Goal: Task Accomplishment & Management: Use online tool/utility

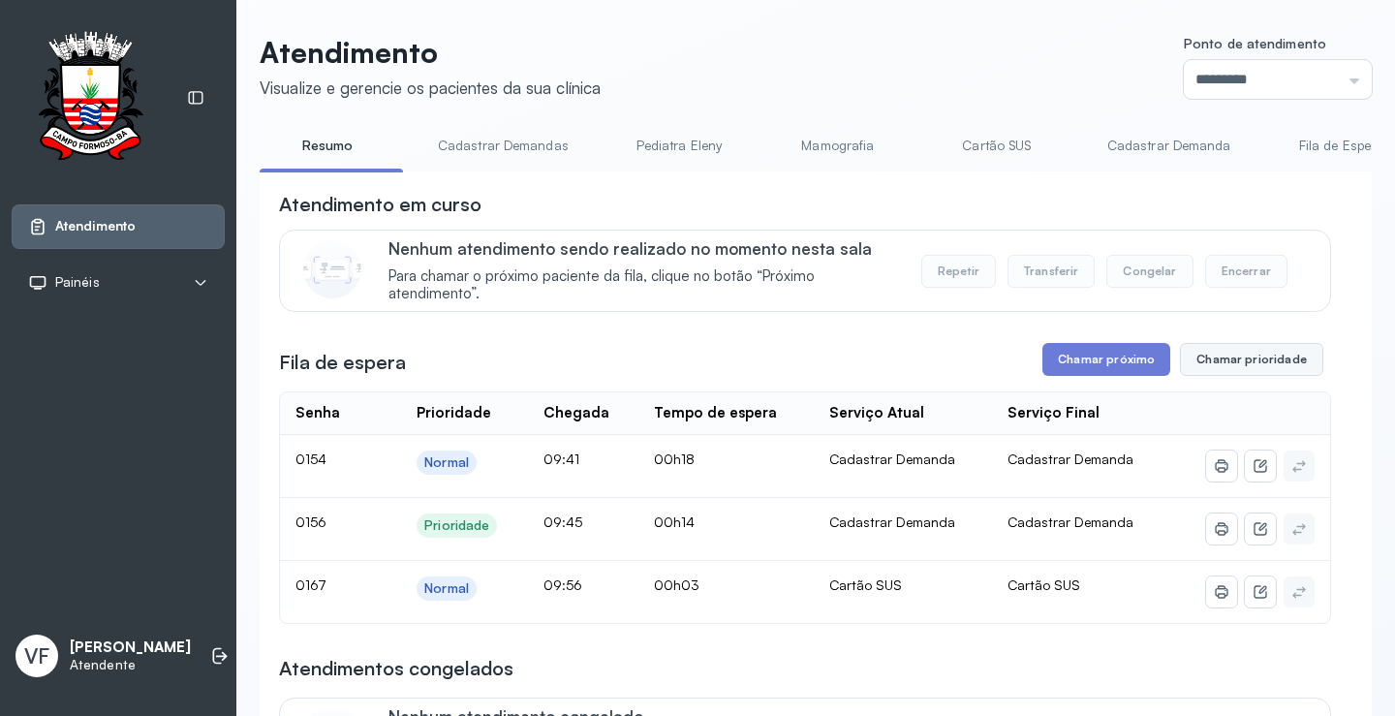
scroll to position [97, 0]
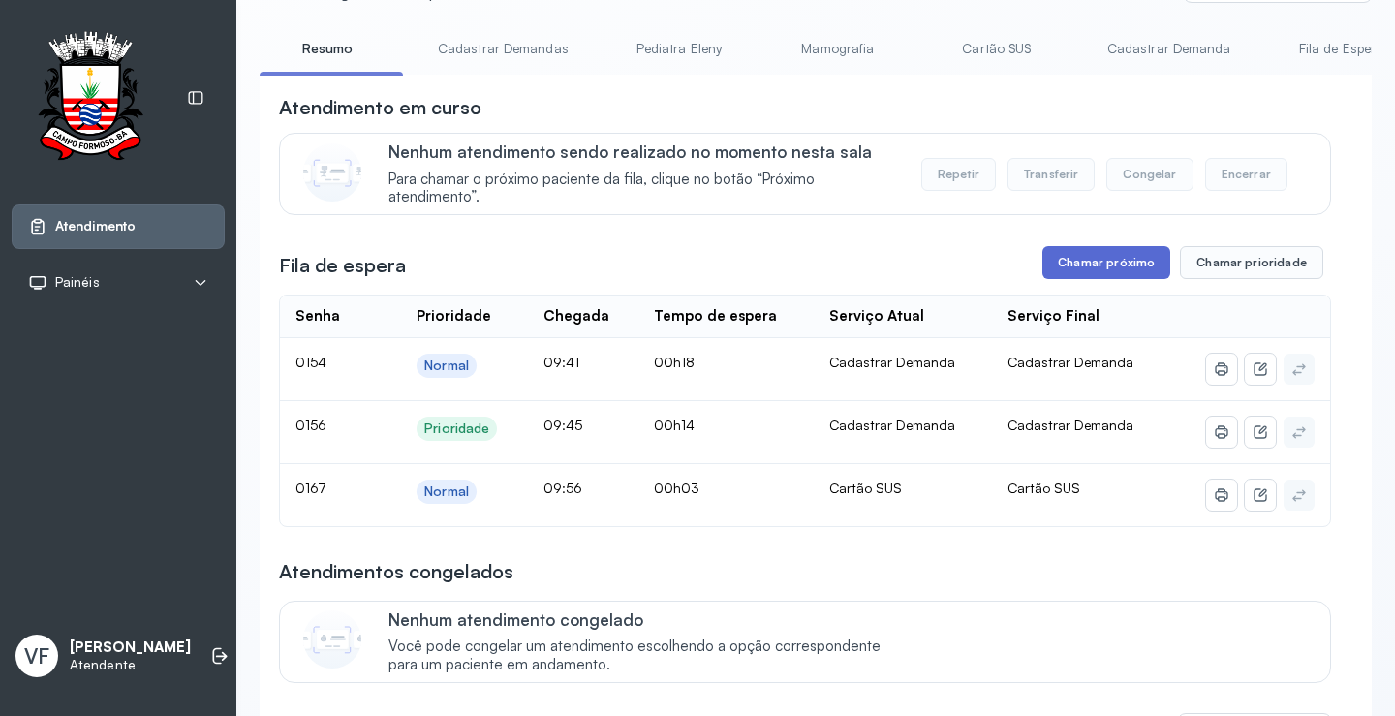
click at [1119, 266] on button "Chamar próximo" at bounding box center [1107, 262] width 128 height 33
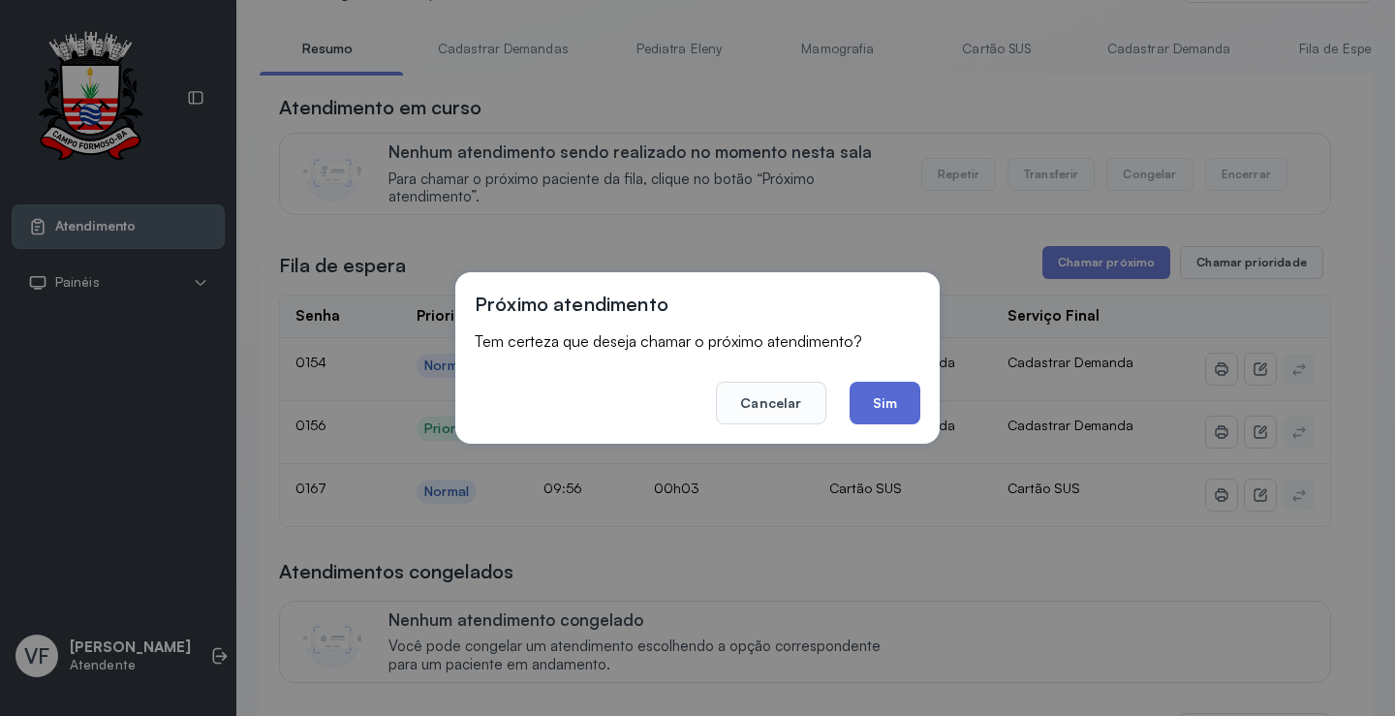
click at [872, 397] on button "Sim" at bounding box center [885, 403] width 71 height 43
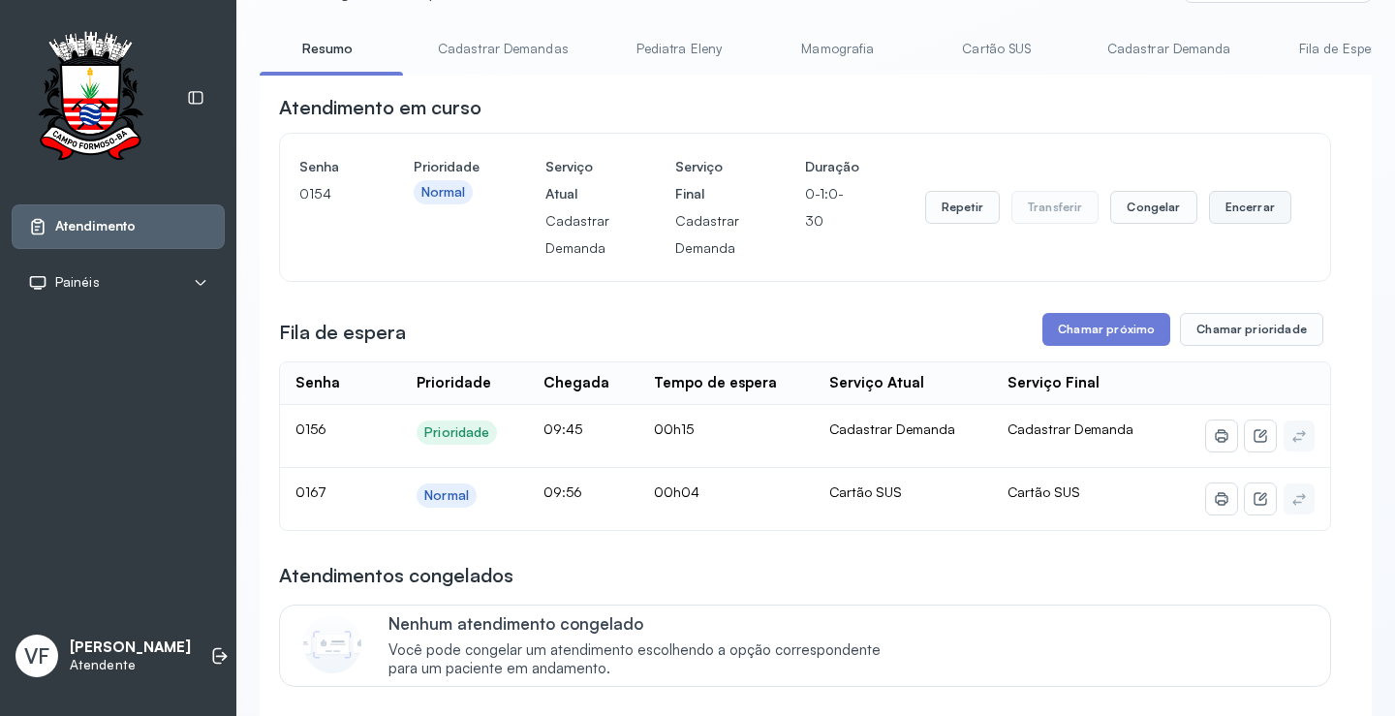
click at [1237, 211] on button "Encerrar" at bounding box center [1250, 207] width 82 height 33
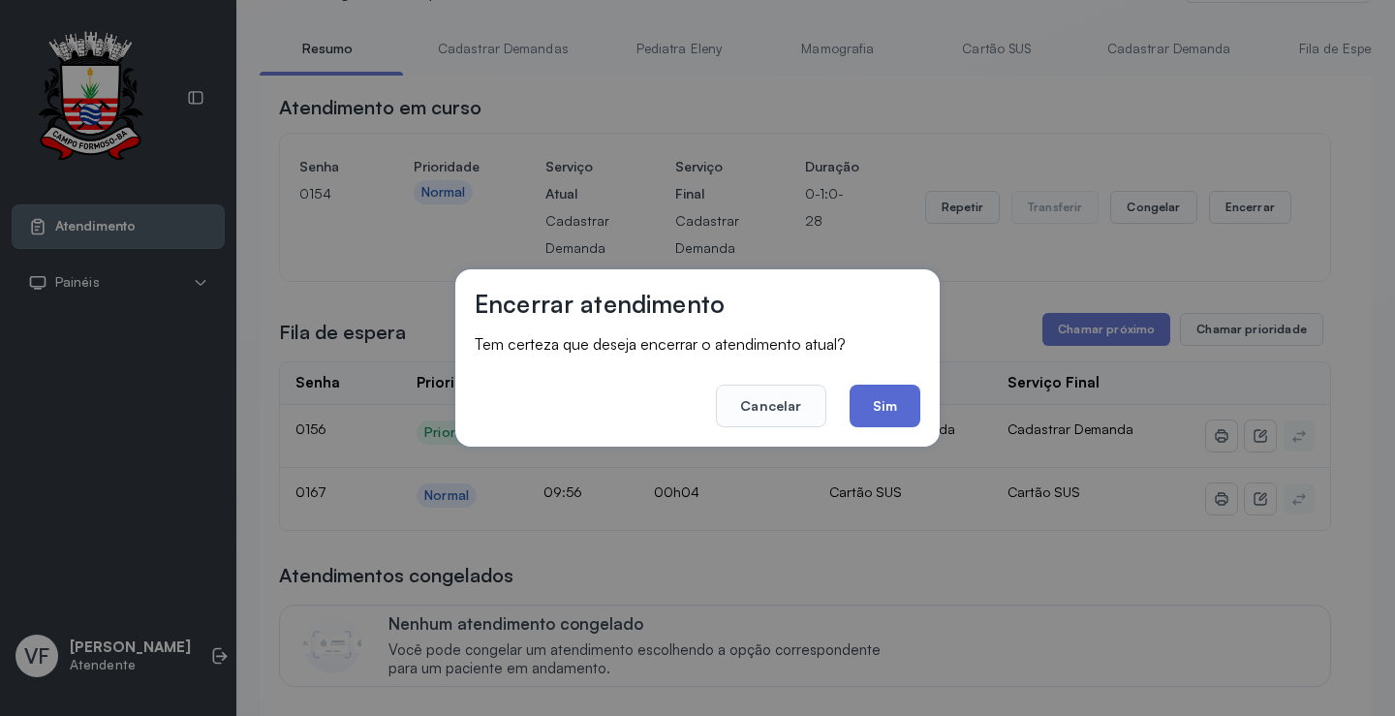
click at [891, 410] on button "Sim" at bounding box center [885, 406] width 71 height 43
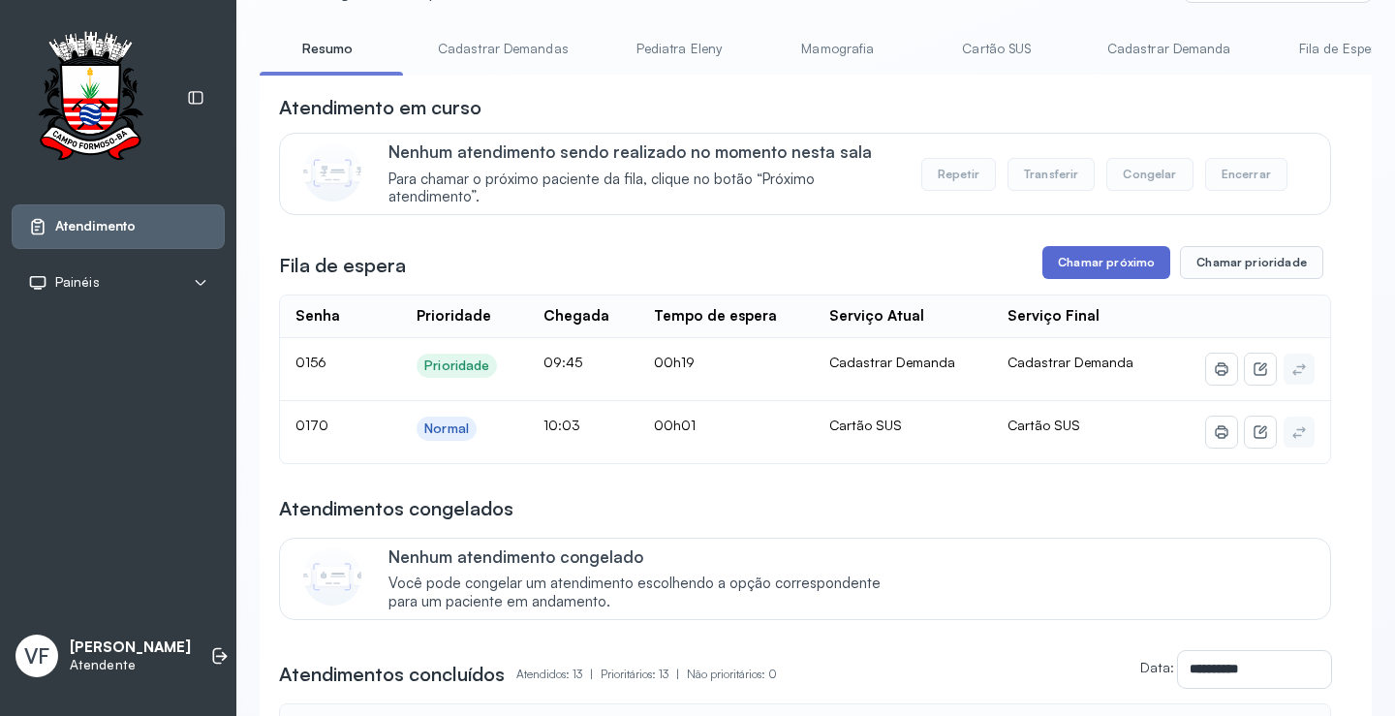
click at [1102, 265] on button "Chamar próximo" at bounding box center [1107, 262] width 128 height 33
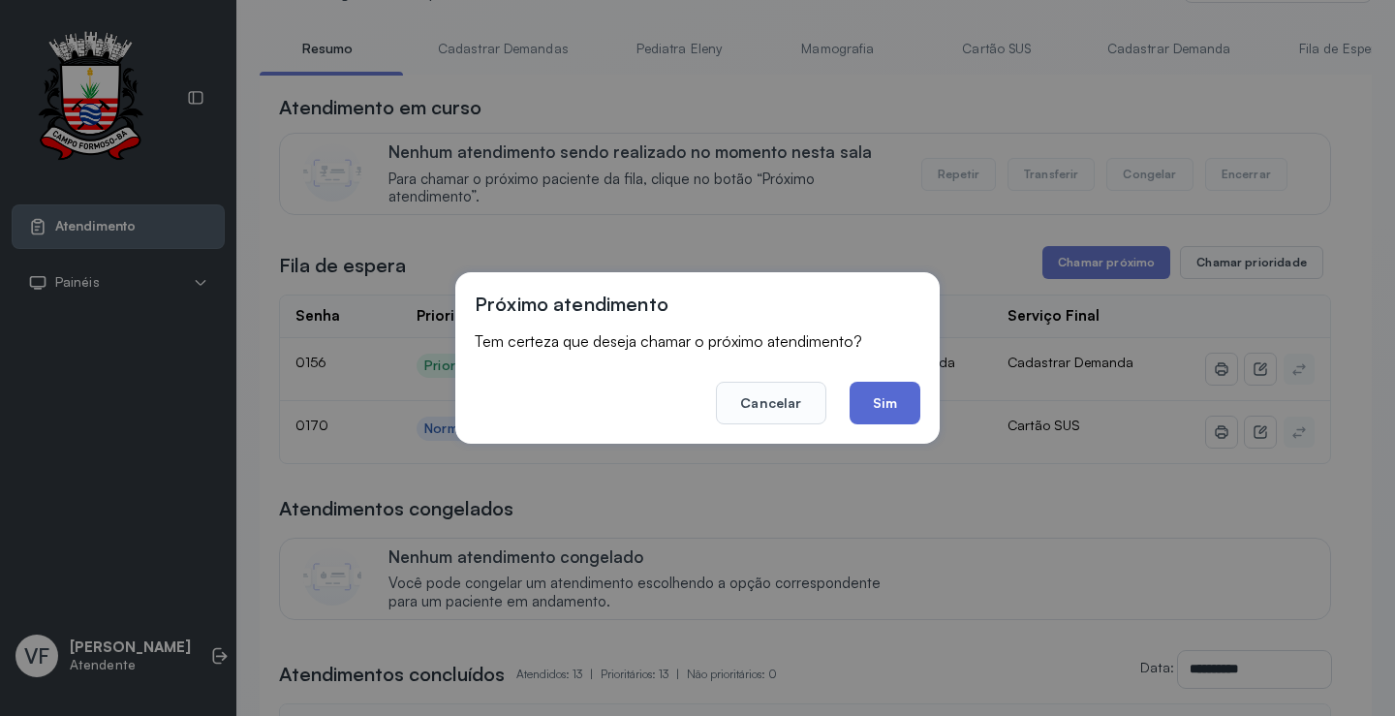
click at [889, 400] on button "Sim" at bounding box center [885, 403] width 71 height 43
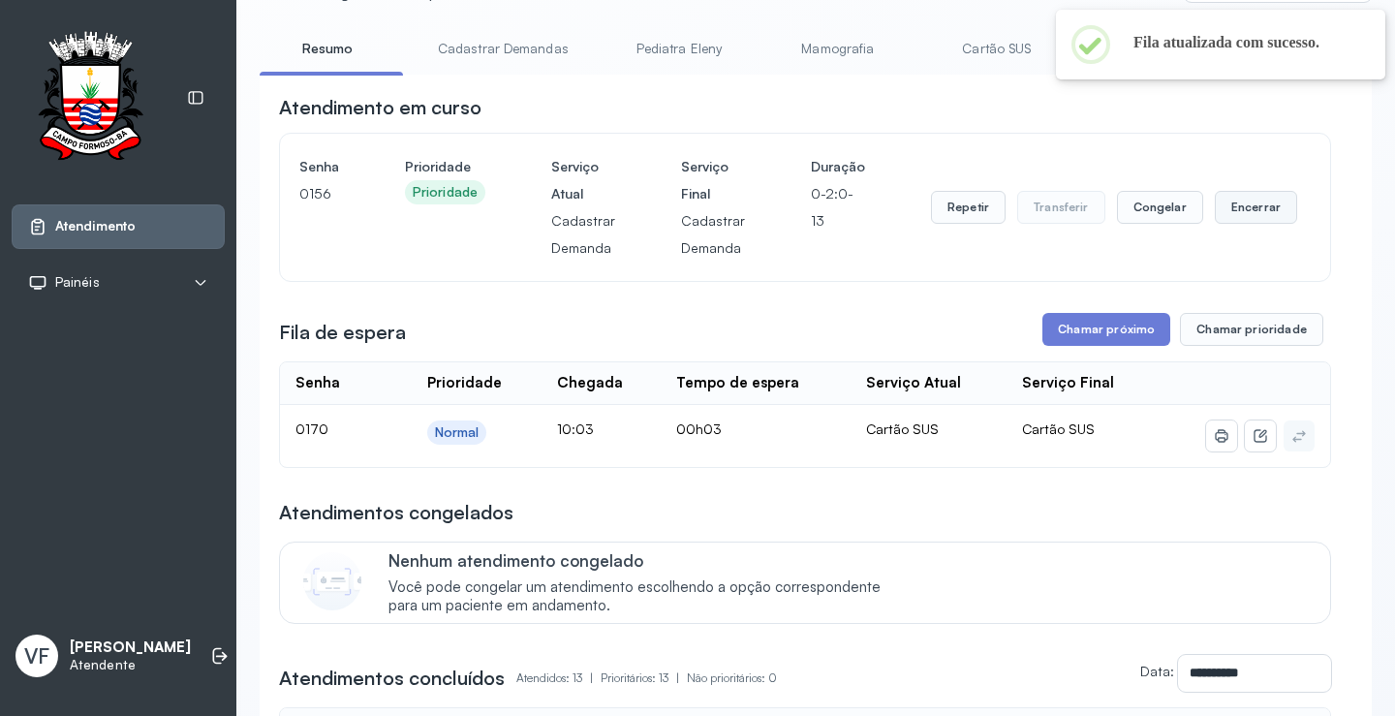
click at [1229, 207] on button "Encerrar" at bounding box center [1256, 207] width 82 height 33
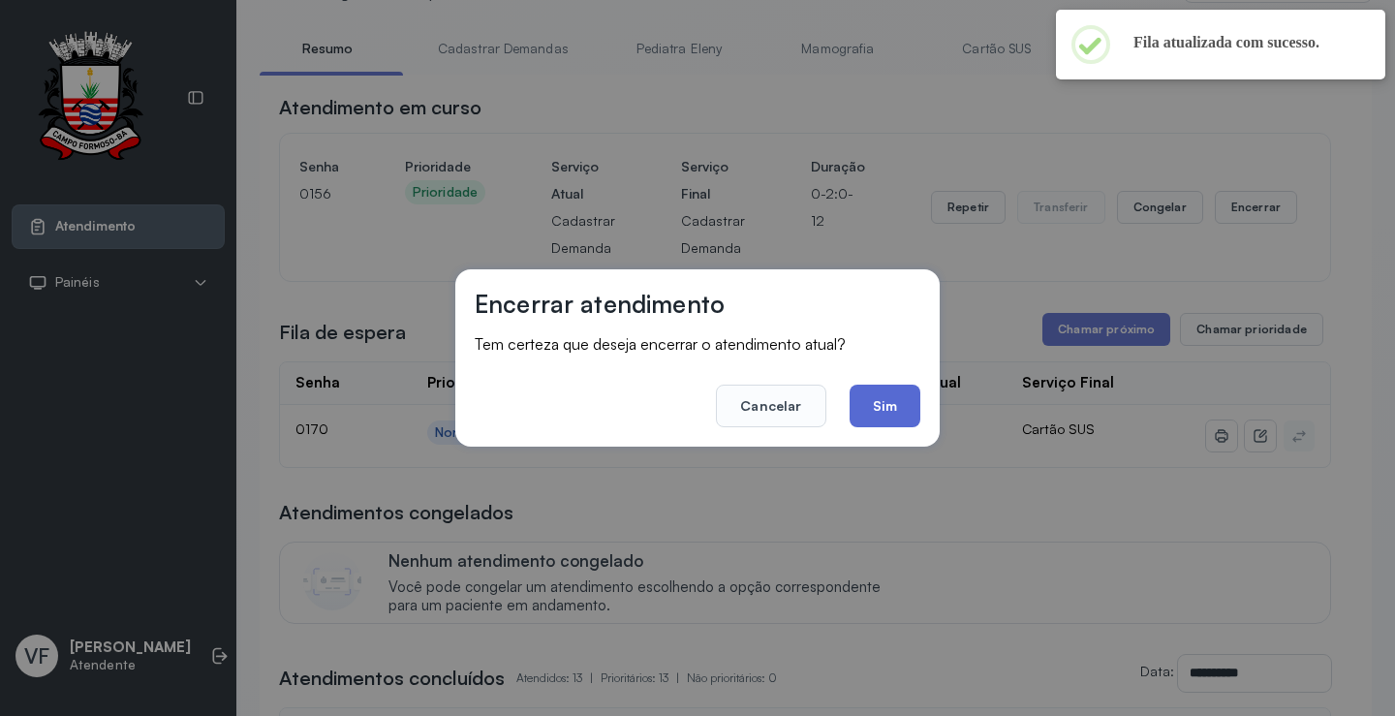
click at [875, 402] on button "Sim" at bounding box center [885, 406] width 71 height 43
click at [875, 402] on th "Serviço Atual" at bounding box center [928, 383] width 155 height 43
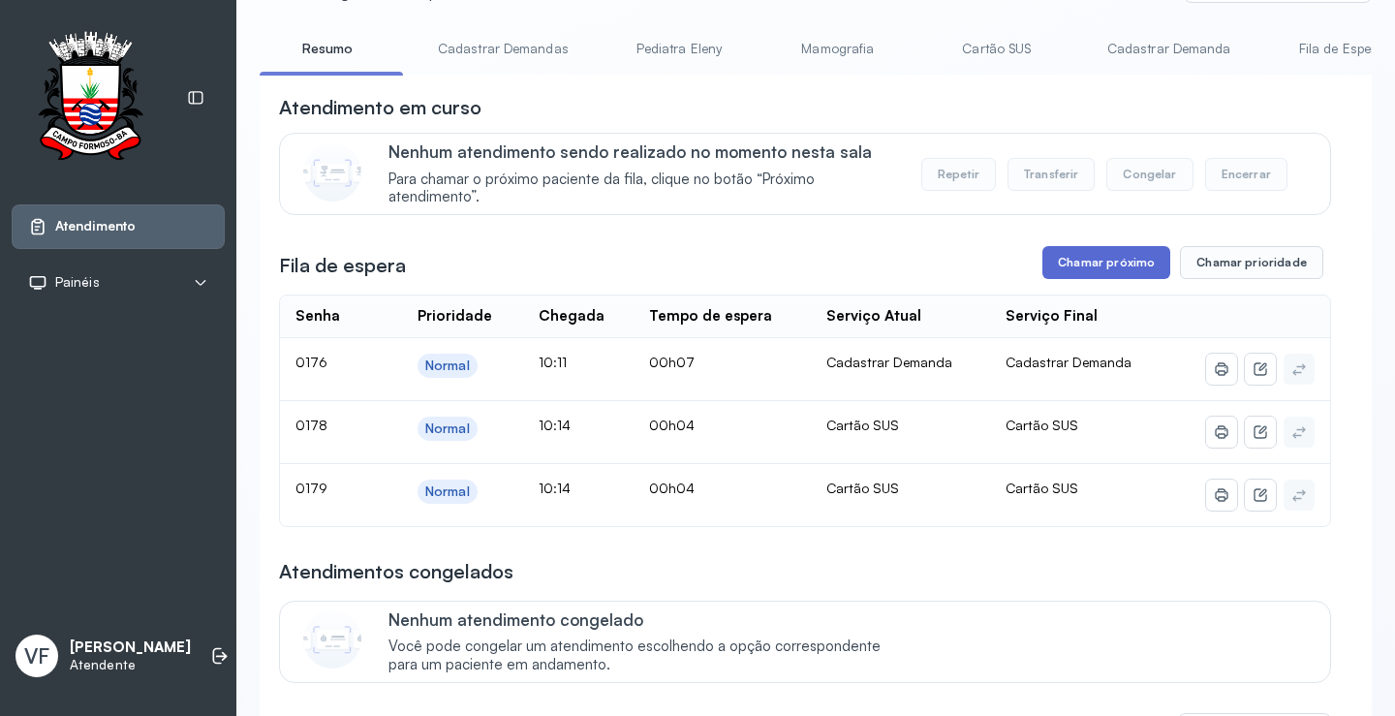
click at [1093, 261] on button "Chamar próximo" at bounding box center [1107, 262] width 128 height 33
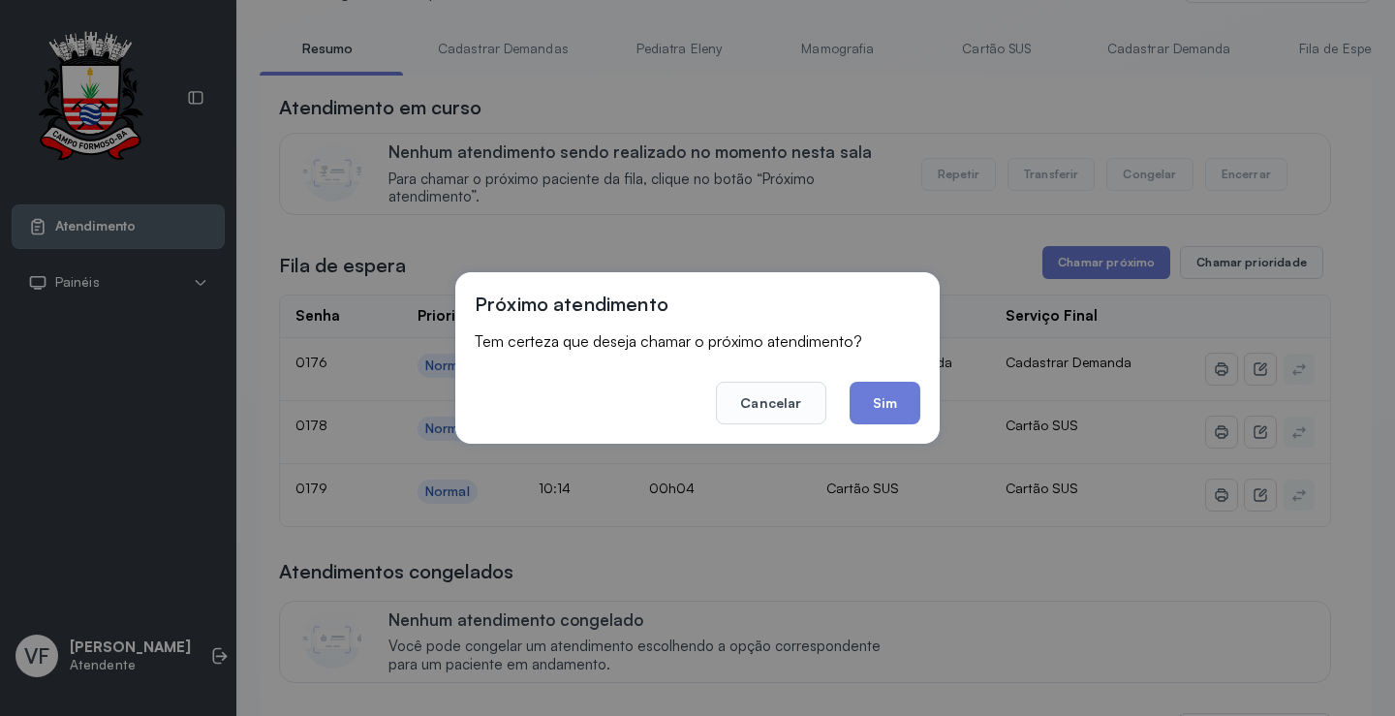
click at [881, 402] on button "Sim" at bounding box center [885, 403] width 71 height 43
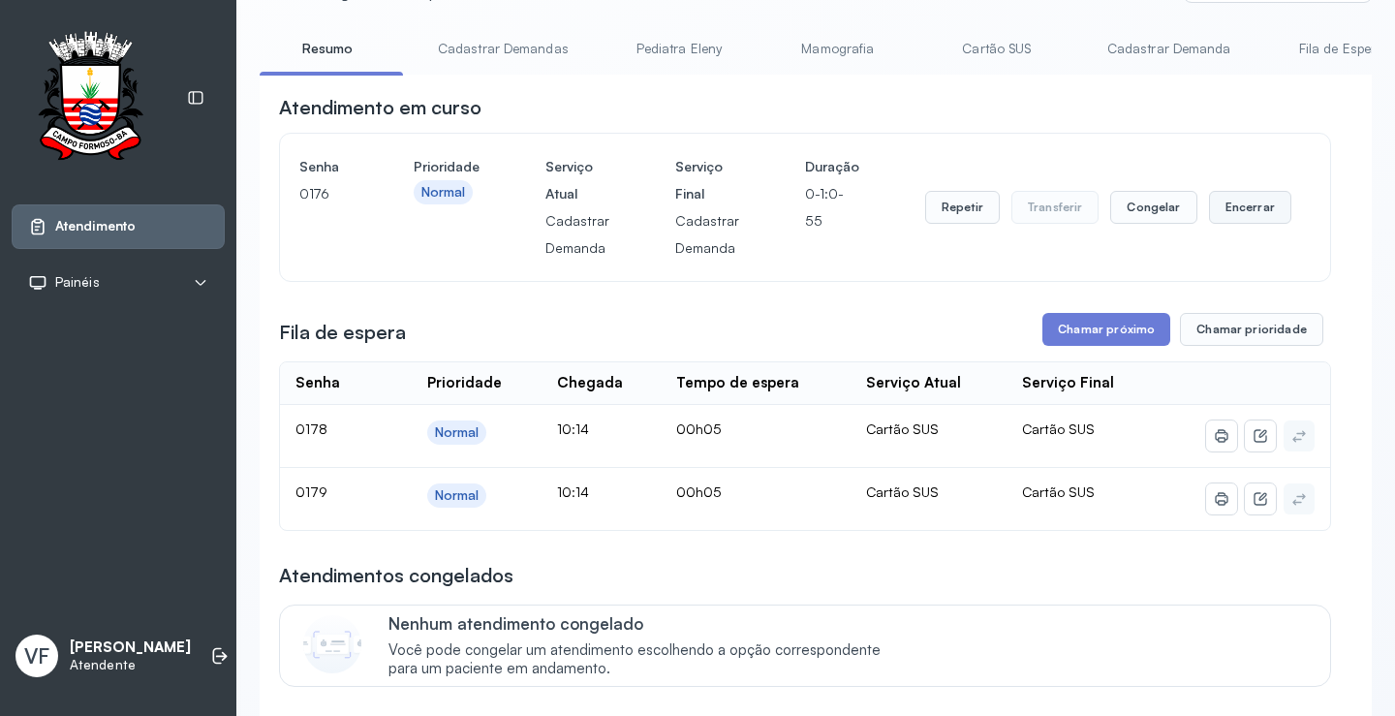
click at [1238, 204] on button "Encerrar" at bounding box center [1250, 207] width 82 height 33
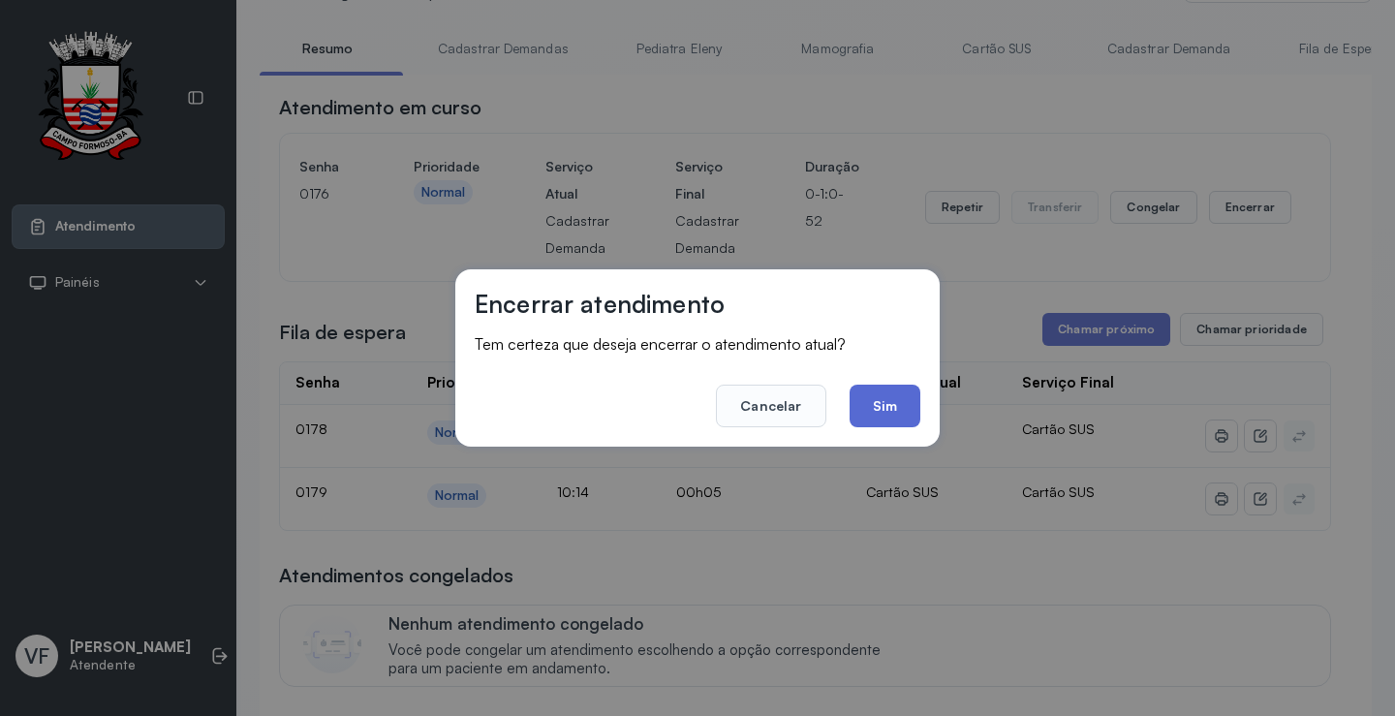
click at [877, 401] on button "Sim" at bounding box center [885, 406] width 71 height 43
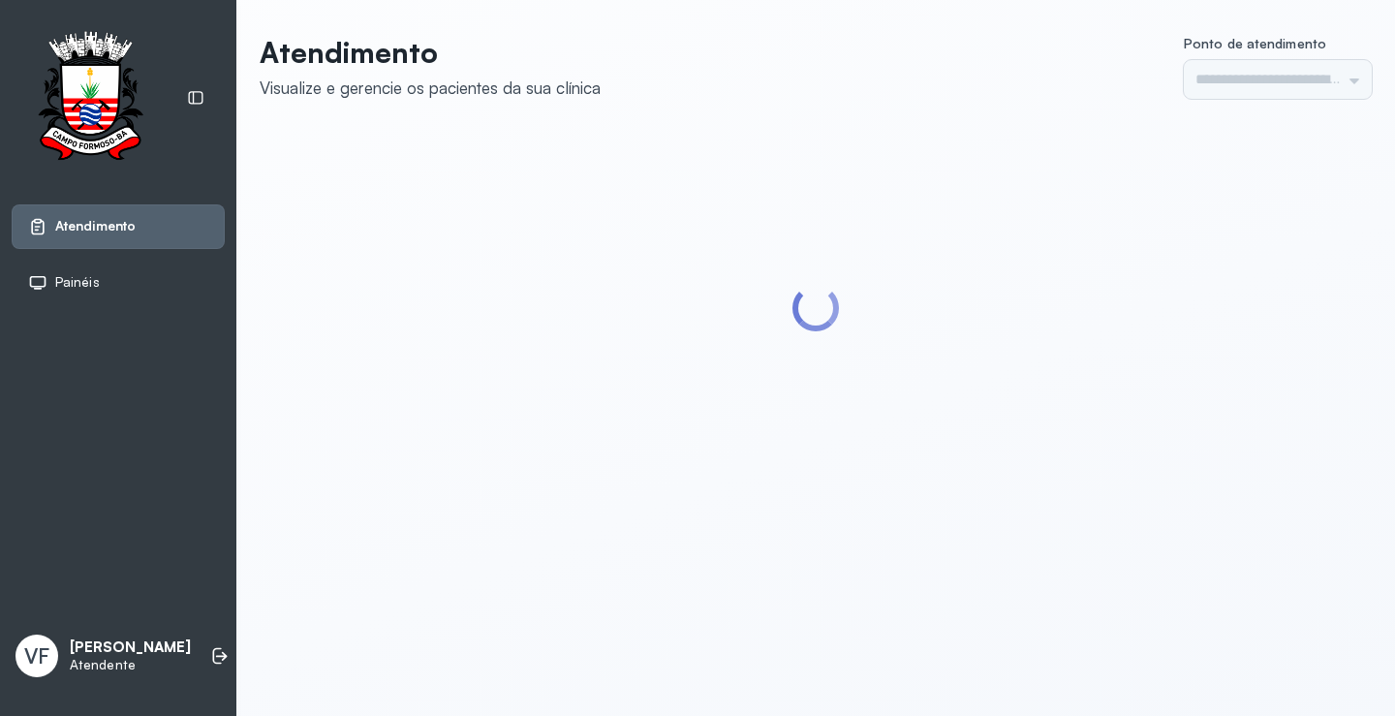
type input "*********"
